Goal: Ask a question

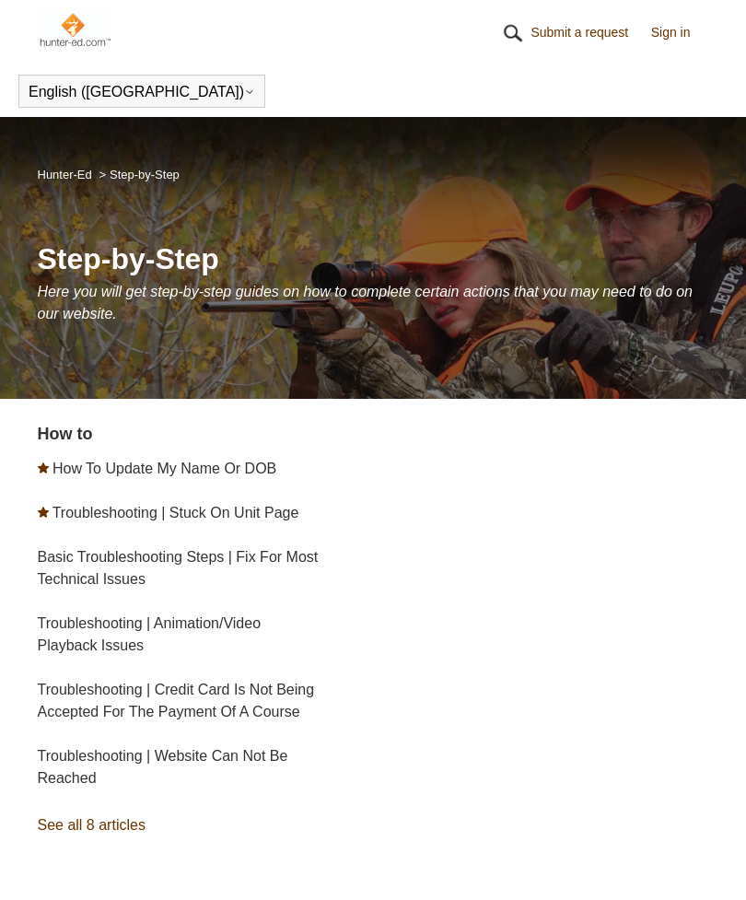
click at [71, 763] on link "Troubleshooting | Website Can Not Be Reached" at bounding box center [163, 767] width 251 height 38
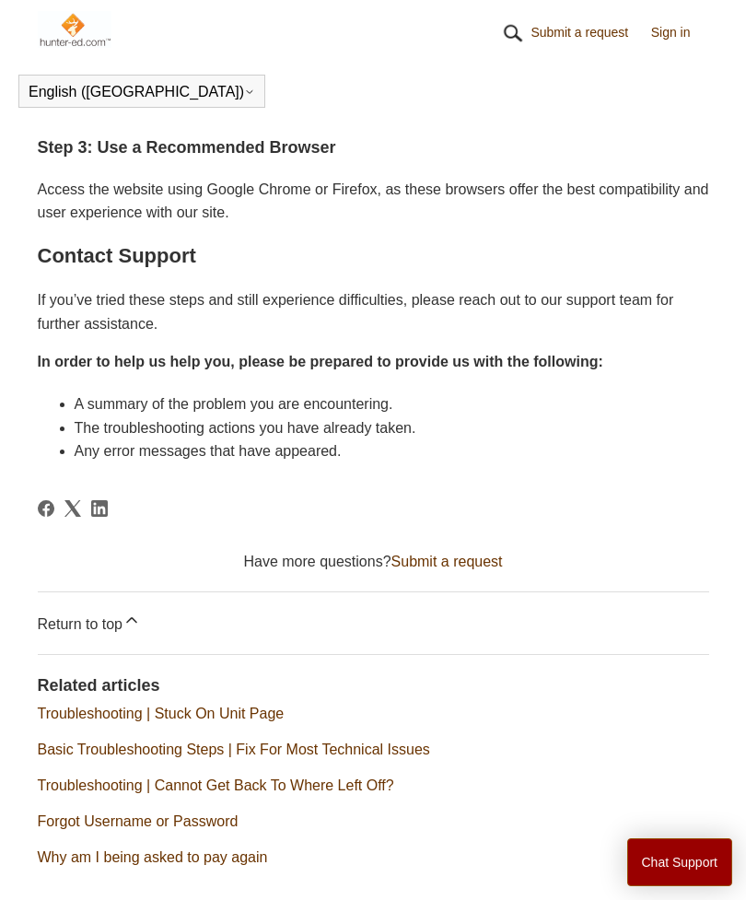
scroll to position [939, 0]
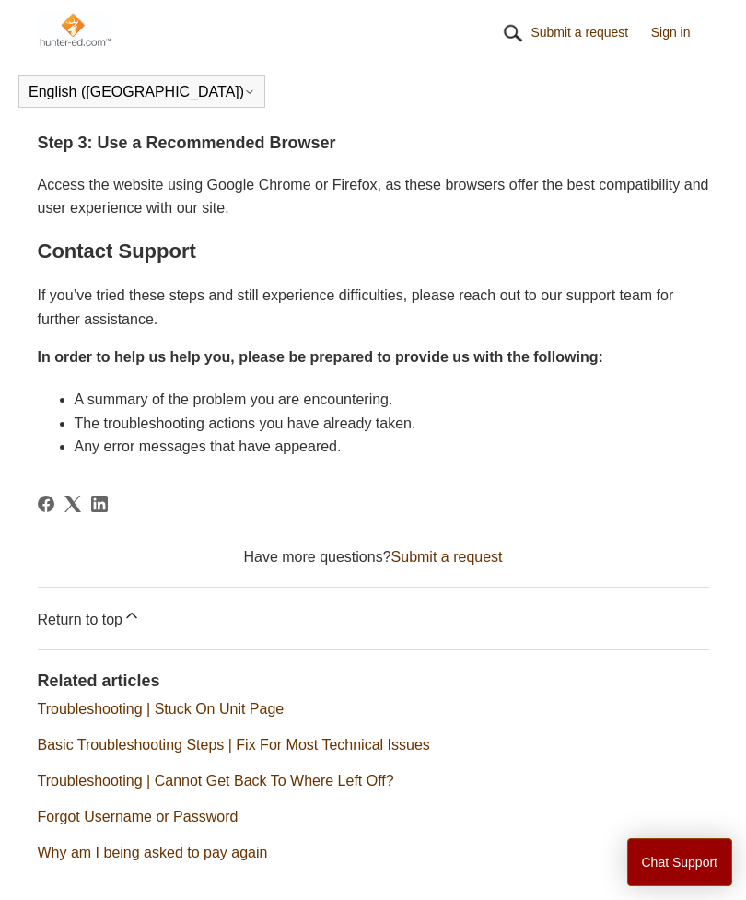
click at [287, 779] on link "Troubleshooting | Cannot Get Back To Where Left Off?" at bounding box center [216, 781] width 357 height 16
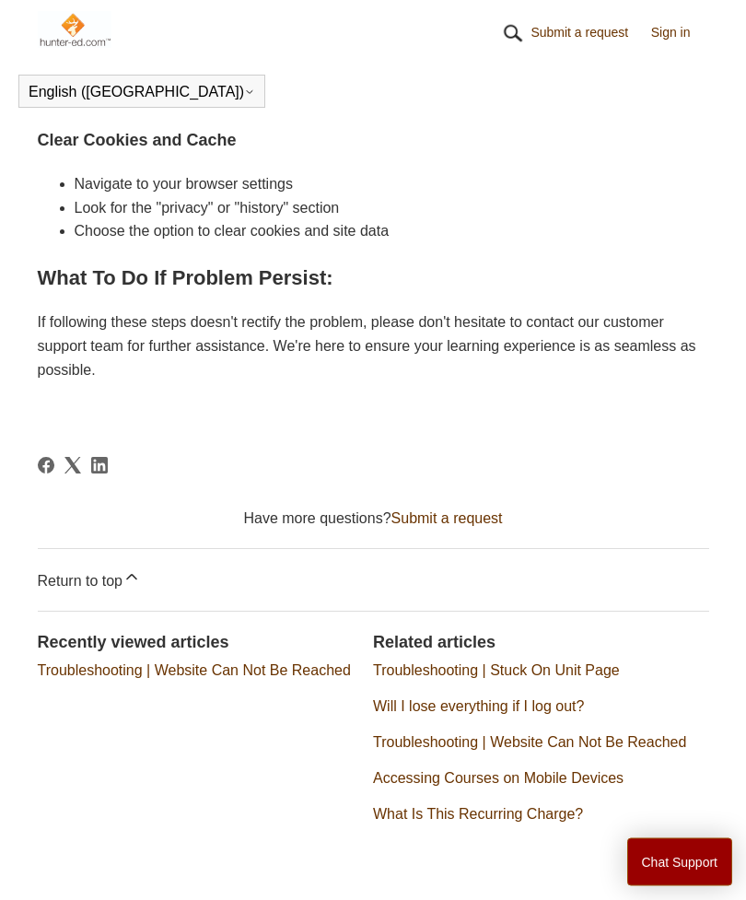
scroll to position [755, 0]
click at [440, 509] on link "Submit a request" at bounding box center [447, 517] width 111 height 16
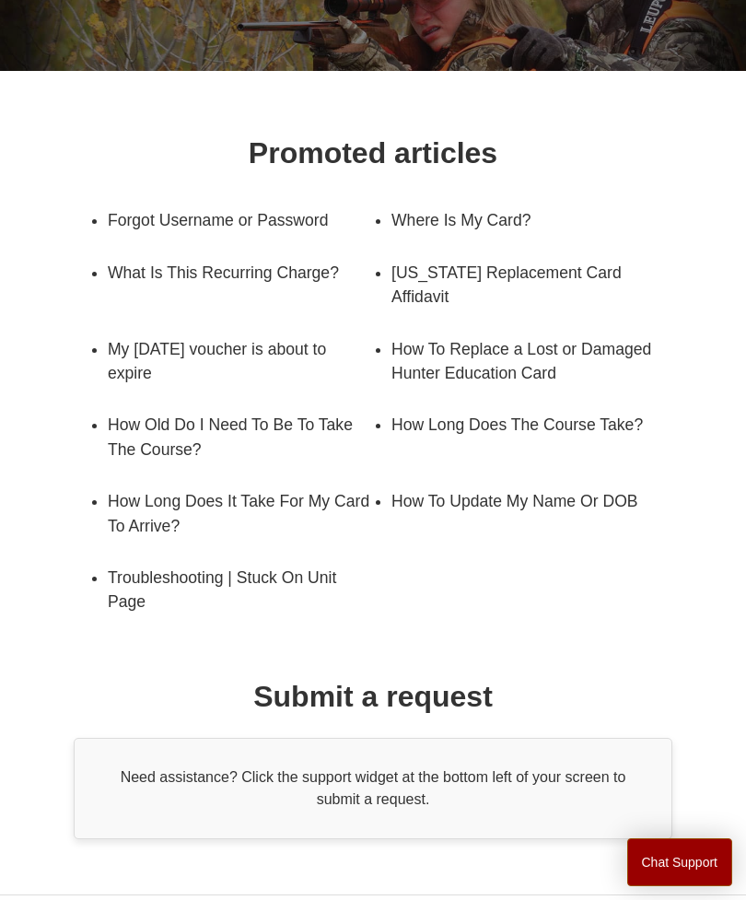
scroll to position [222, 0]
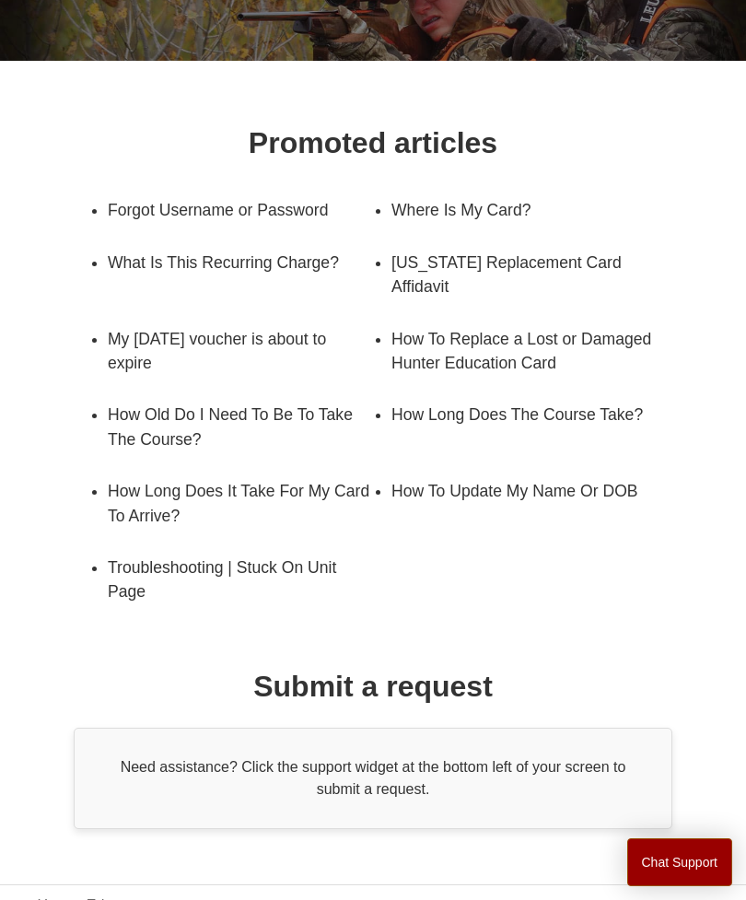
click at [296, 800] on div "Need assistance? Click the support widget at the bottom left of your screen to …" at bounding box center [373, 778] width 599 height 101
